Goal: Task Accomplishment & Management: Complete application form

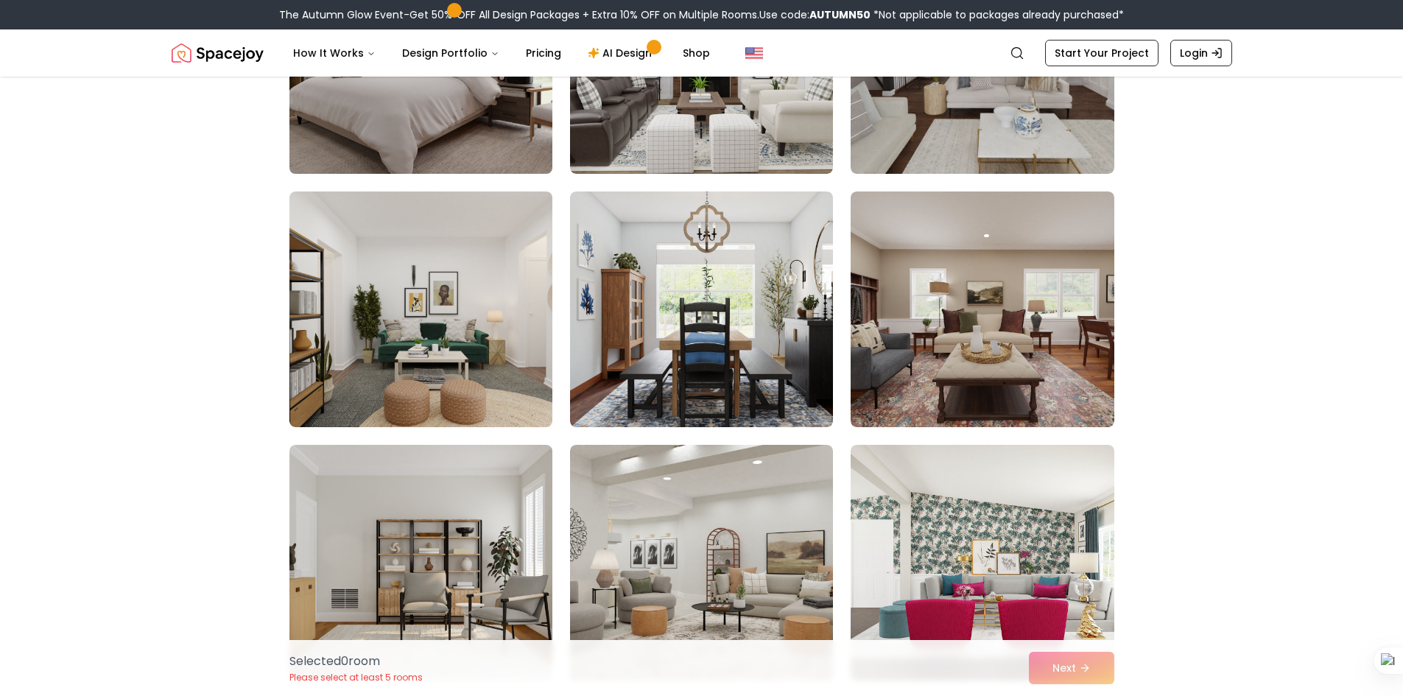
scroll to position [368, 0]
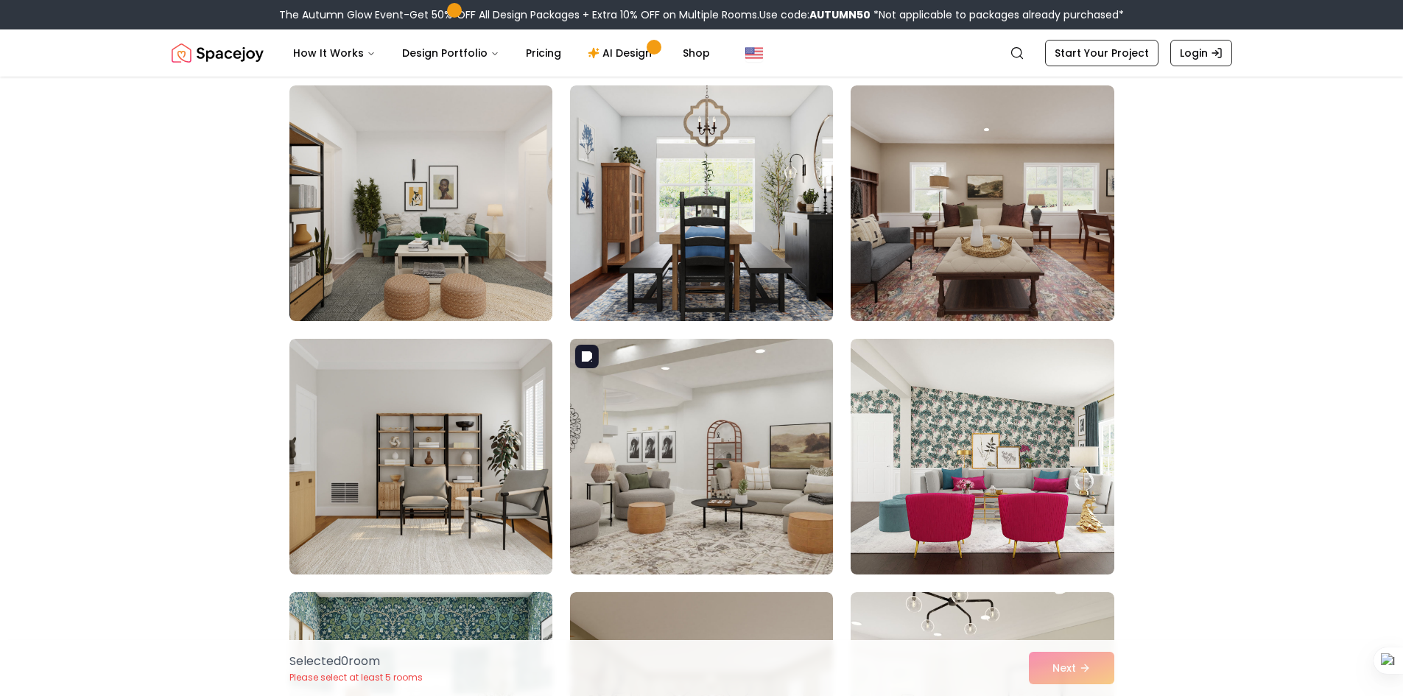
click at [682, 451] on img at bounding box center [701, 456] width 276 height 247
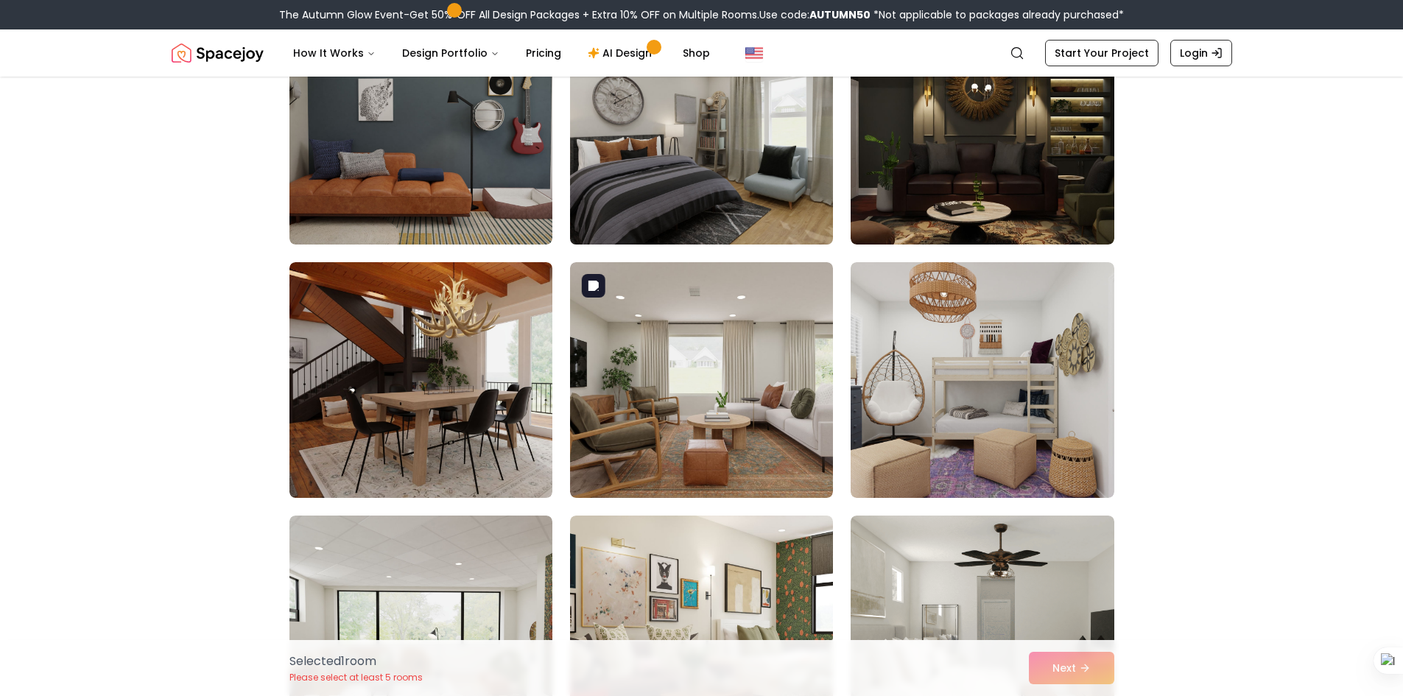
scroll to position [1473, 0]
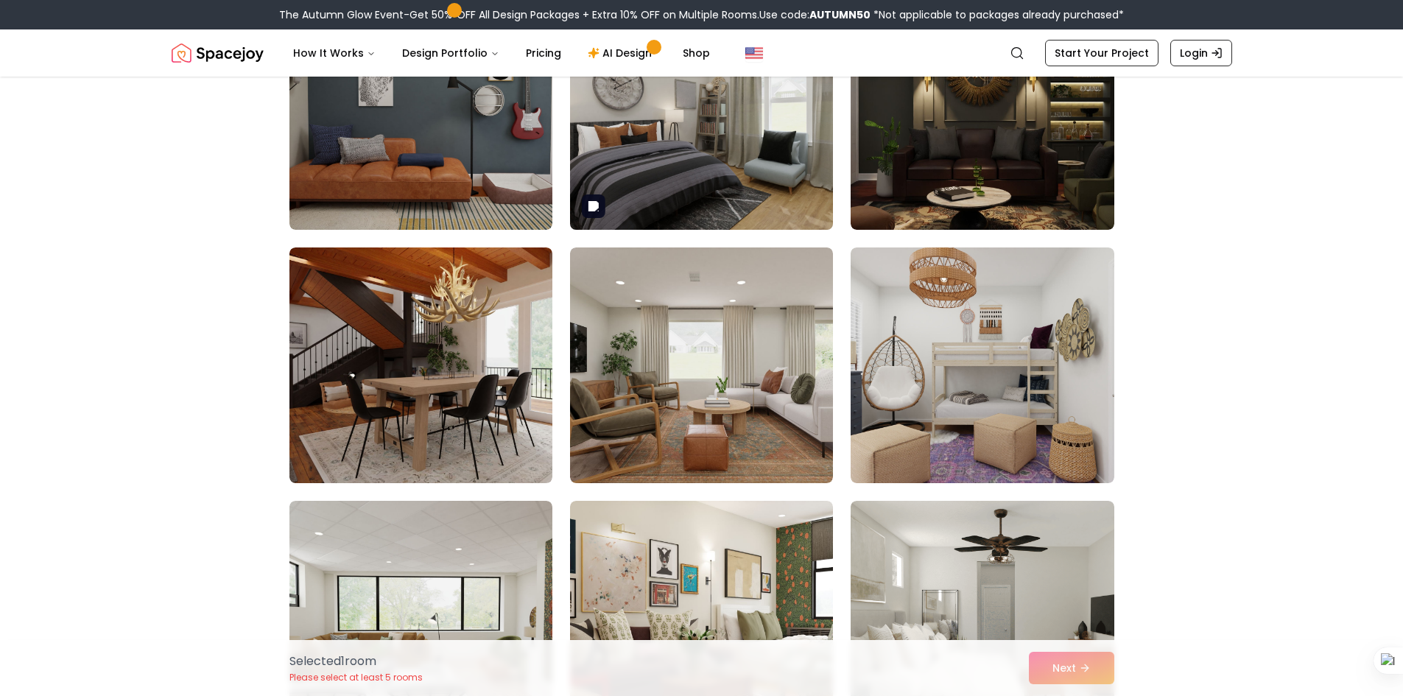
click at [666, 144] on img at bounding box center [701, 111] width 276 height 247
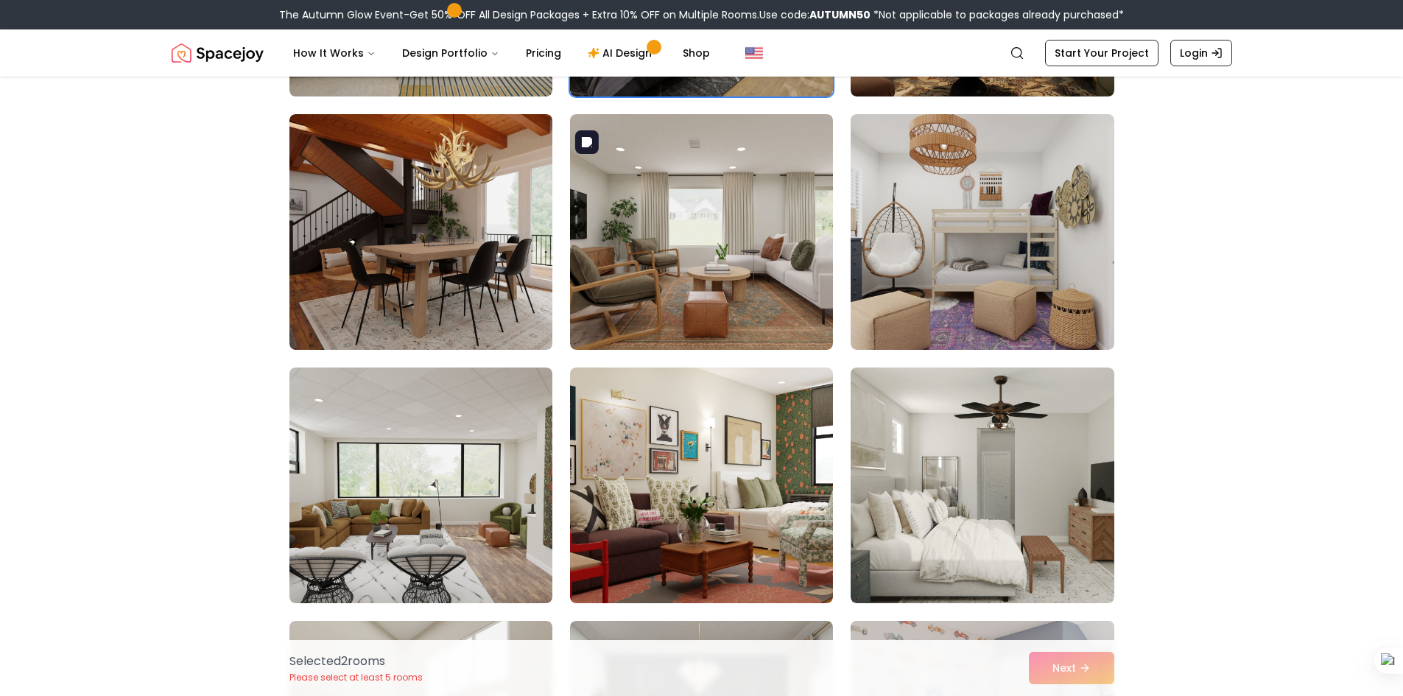
scroll to position [1718, 0]
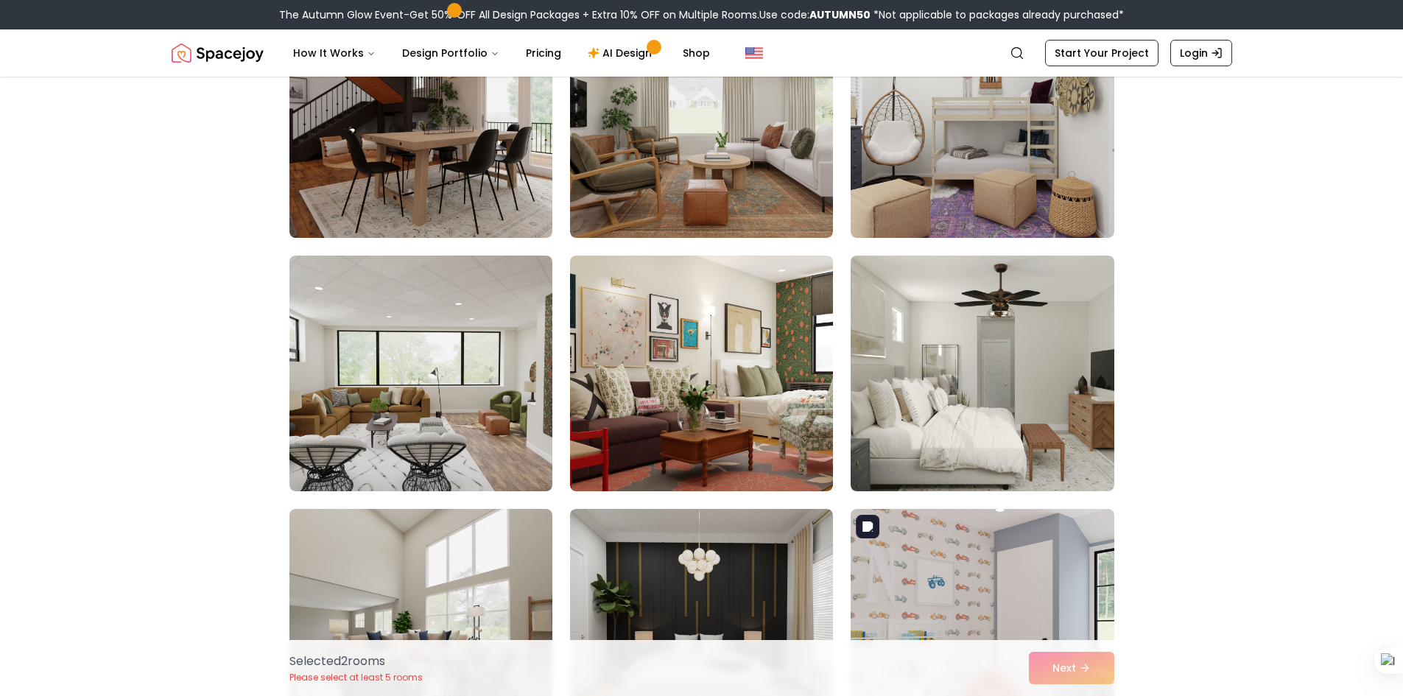
click at [1090, 668] on div "Selected 2 room s Please select at least 5 rooms Next" at bounding box center [702, 668] width 848 height 56
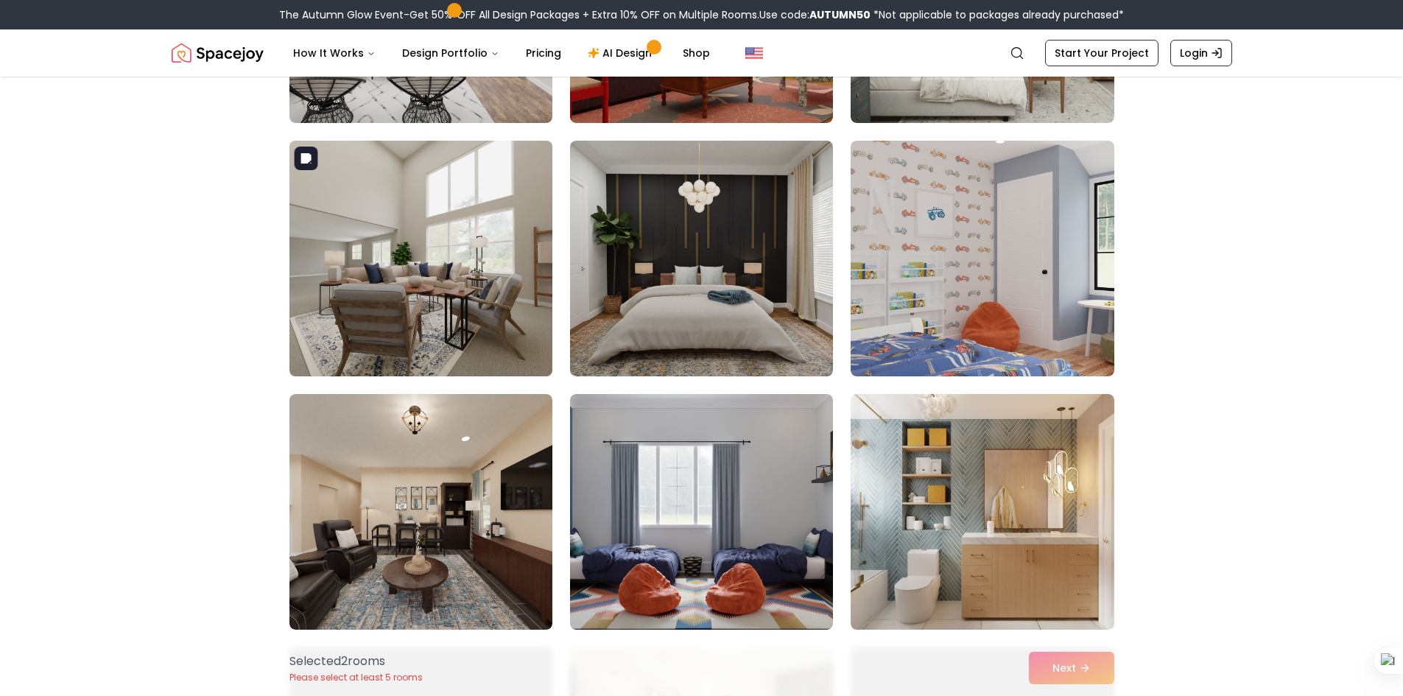
click at [431, 312] on img at bounding box center [421, 258] width 276 height 247
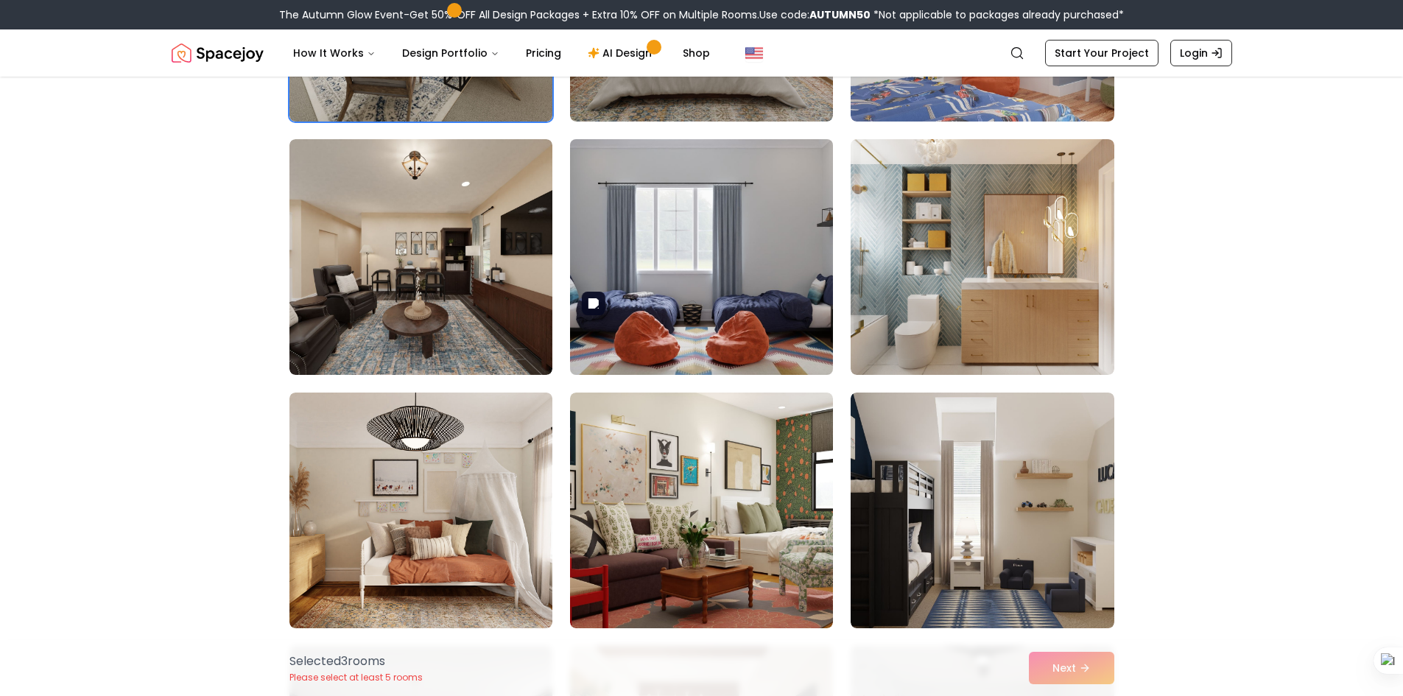
scroll to position [2454, 0]
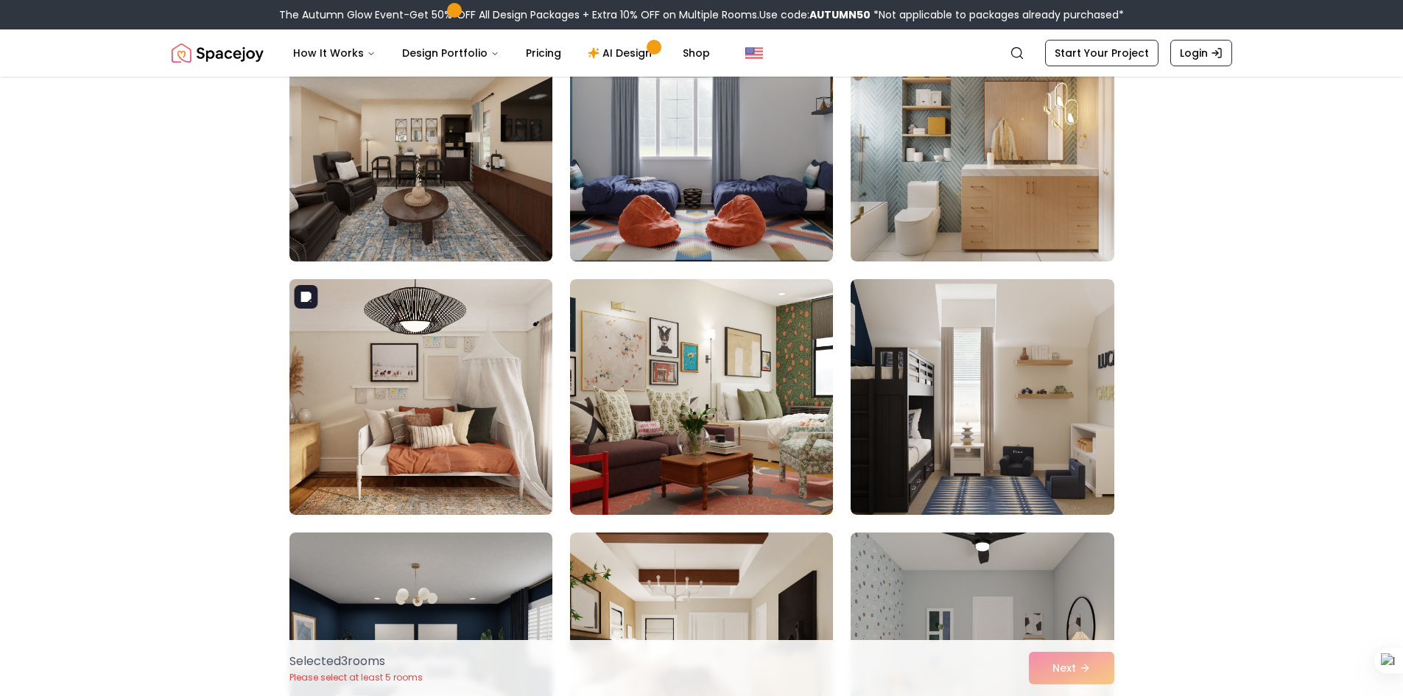
click at [476, 398] on img at bounding box center [421, 396] width 276 height 247
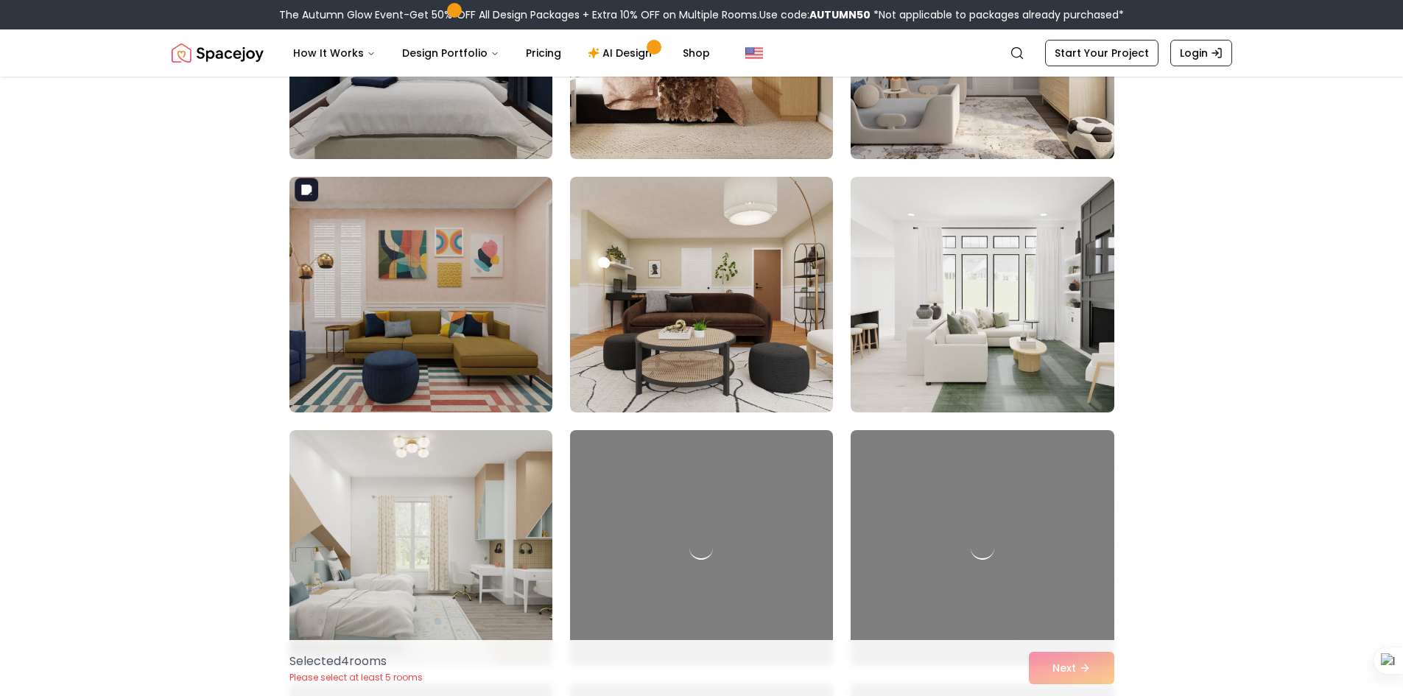
scroll to position [3068, 0]
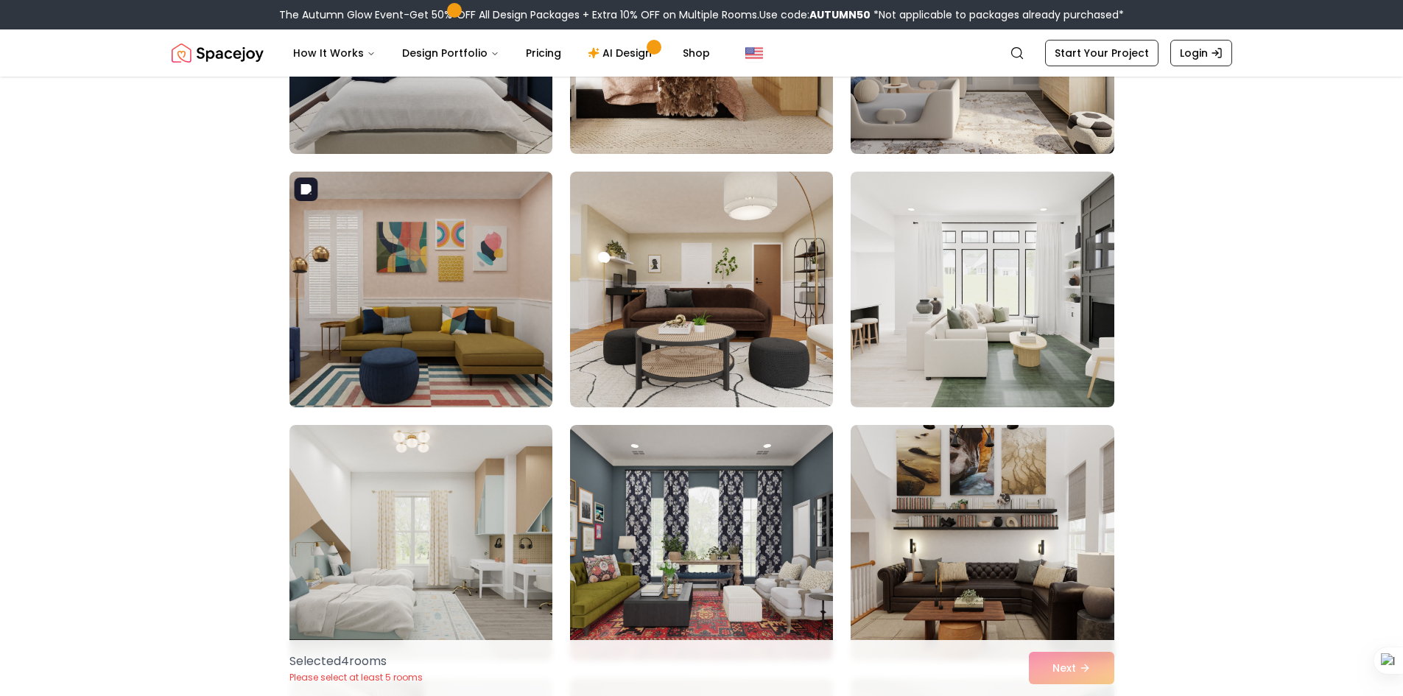
click at [518, 337] on img at bounding box center [421, 289] width 276 height 247
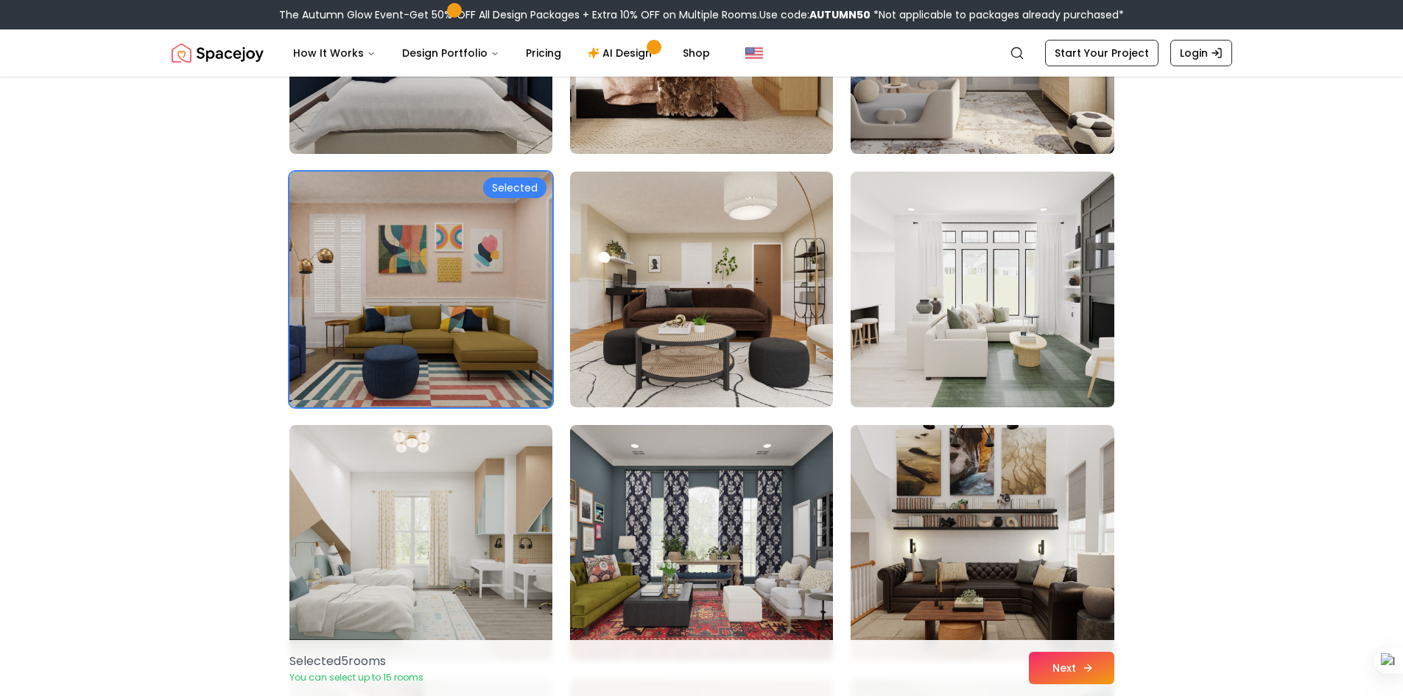
click at [1063, 656] on button "Next" at bounding box center [1071, 668] width 85 height 32
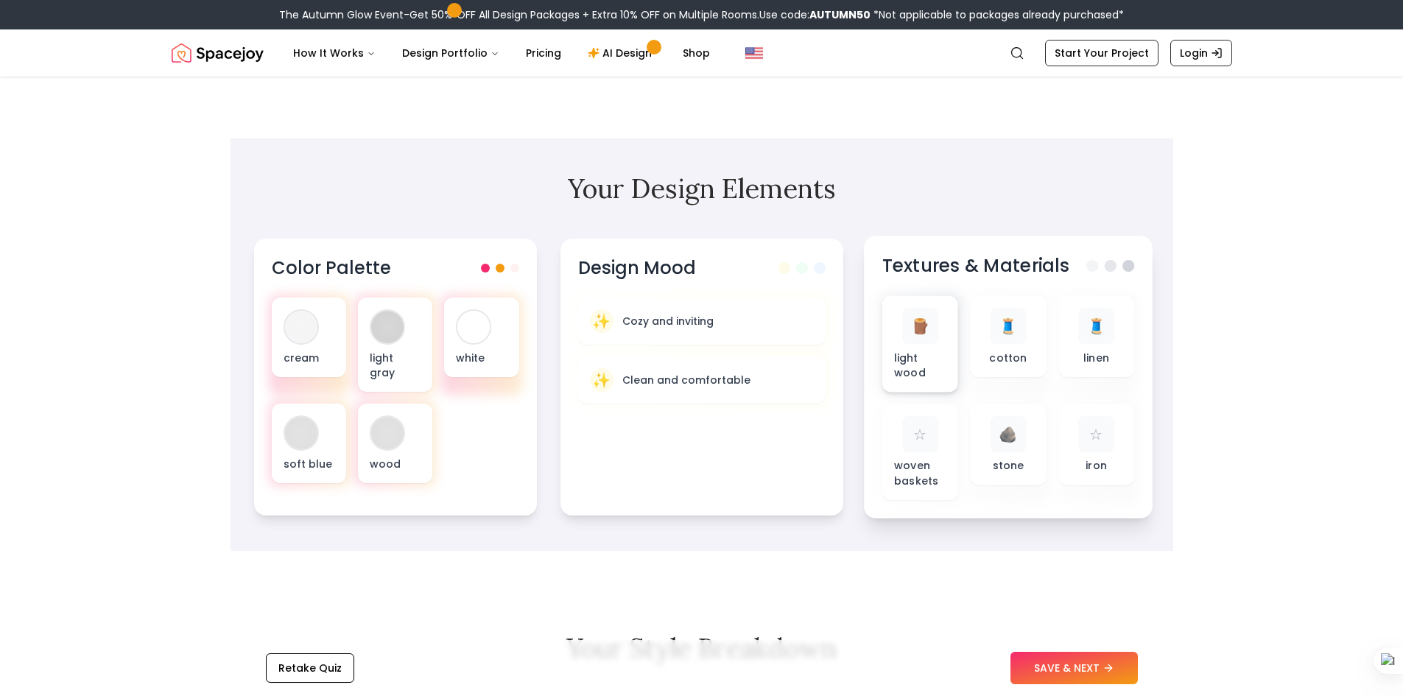
click at [926, 345] on div "🪵 light wood" at bounding box center [919, 344] width 52 height 72
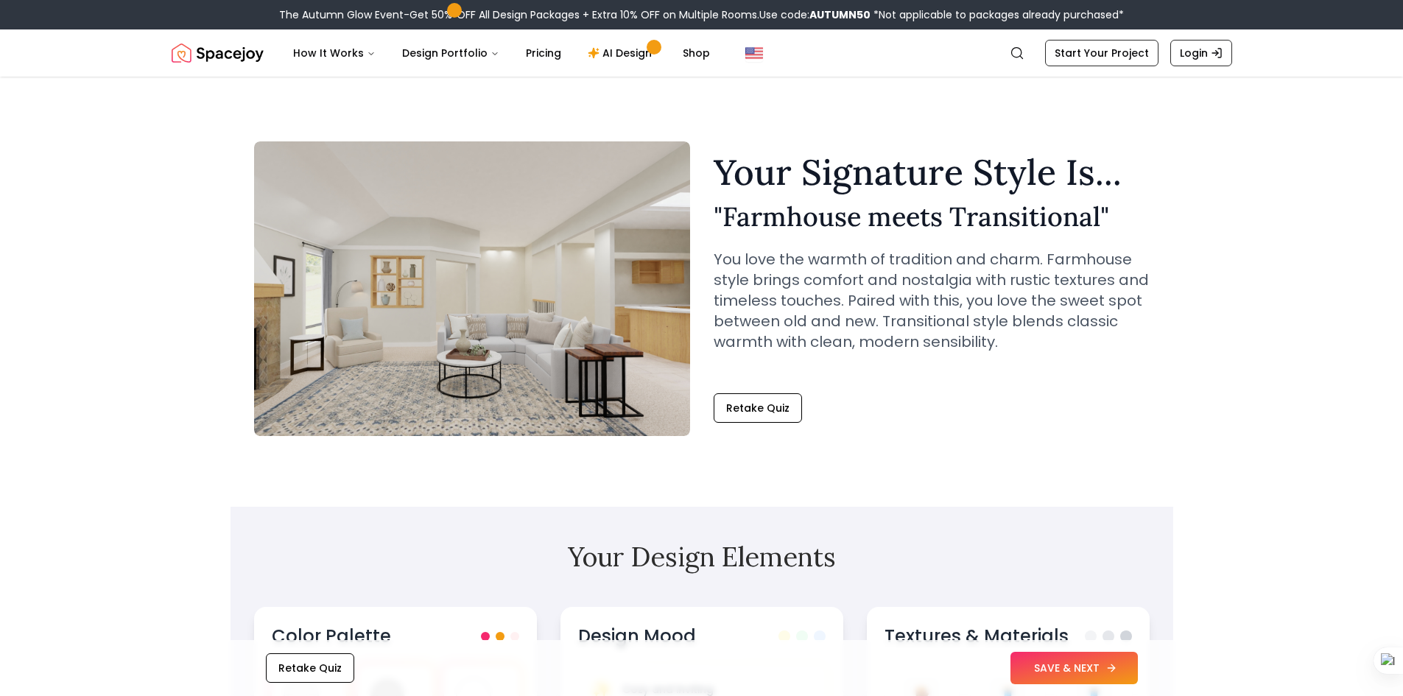
click at [1058, 669] on button "SAVE & NEXT" at bounding box center [1073, 668] width 127 height 32
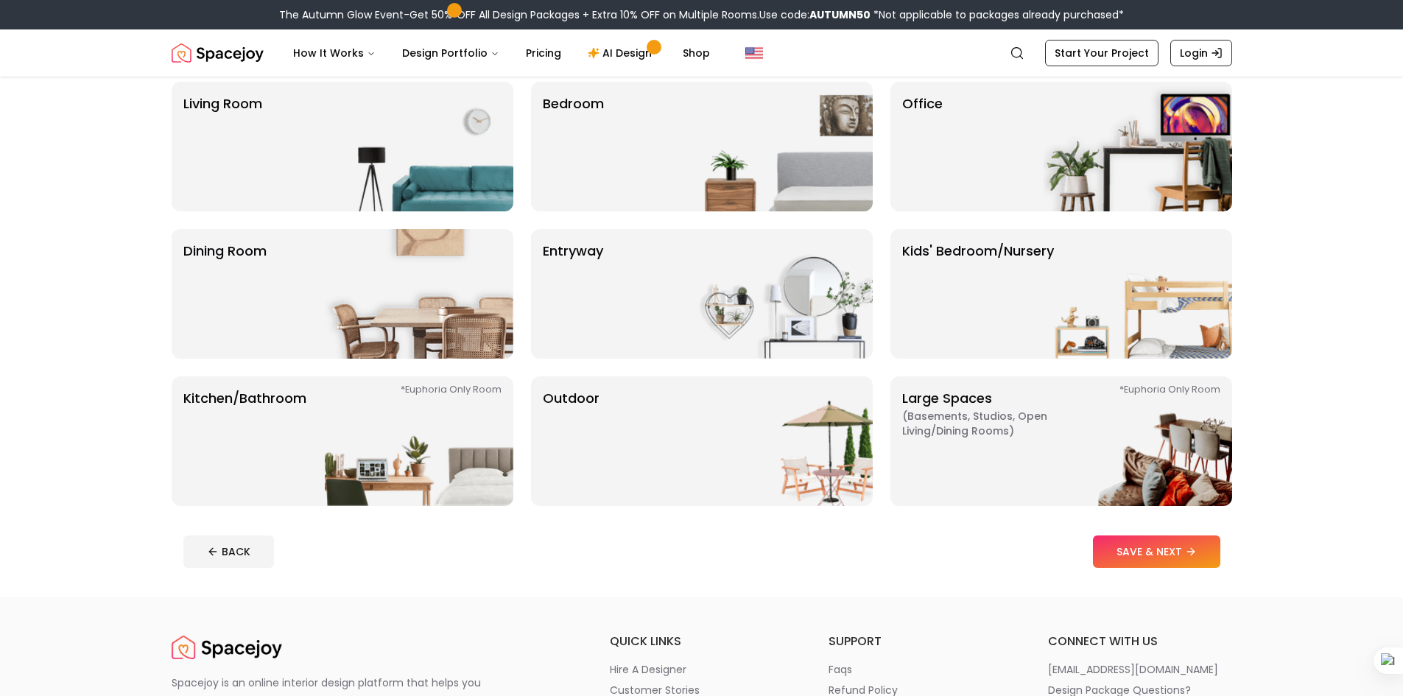
scroll to position [123, 0]
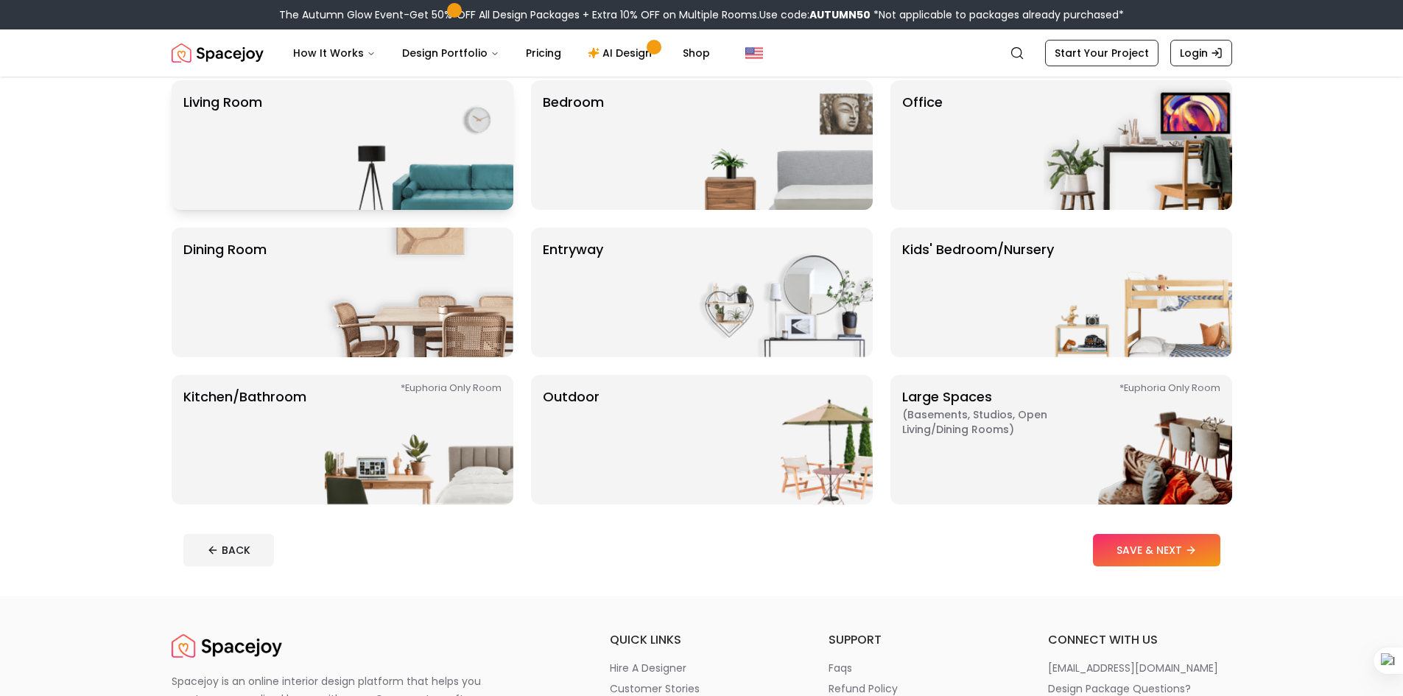
click at [305, 142] on div "Living Room" at bounding box center [343, 145] width 342 height 130
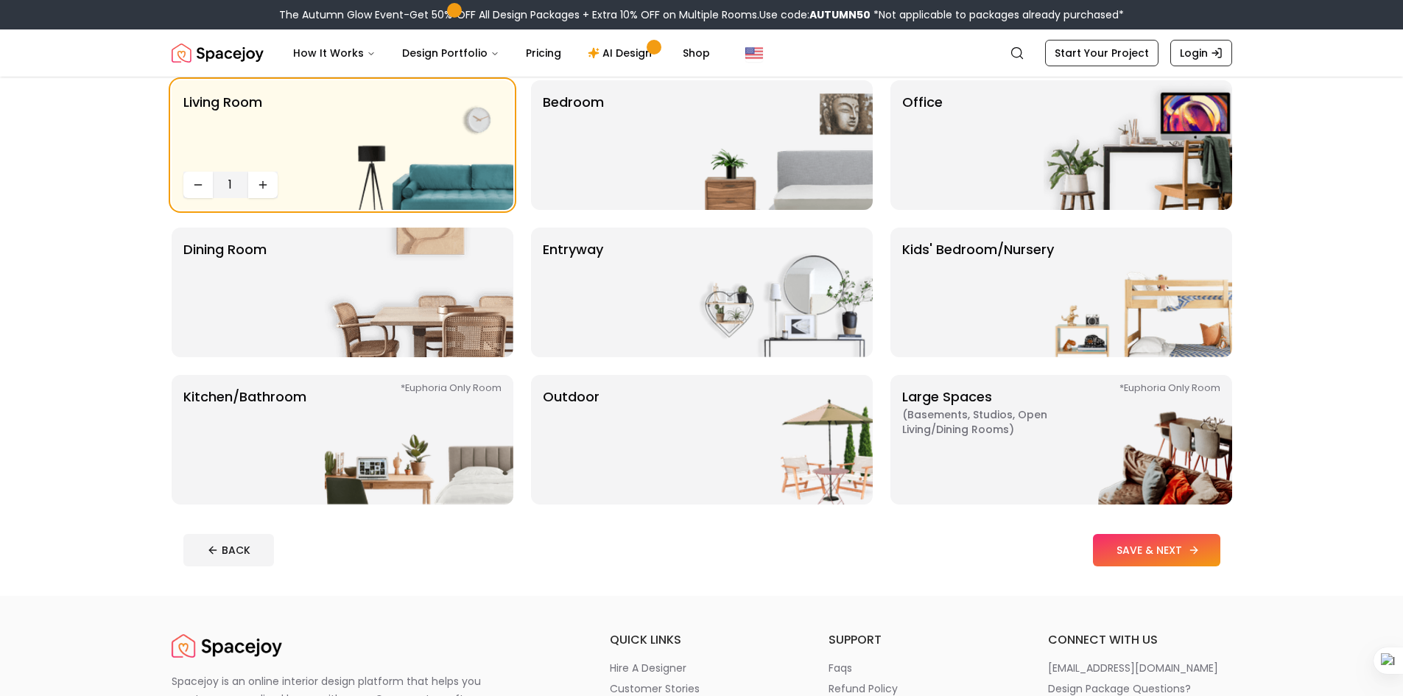
click at [1147, 540] on button "SAVE & NEXT" at bounding box center [1156, 550] width 127 height 32
